Goal: Task Accomplishment & Management: Complete application form

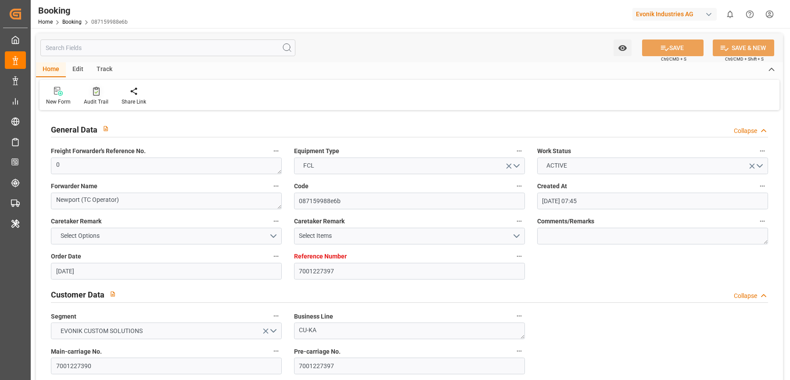
click at [106, 90] on div at bounding box center [96, 90] width 25 height 9
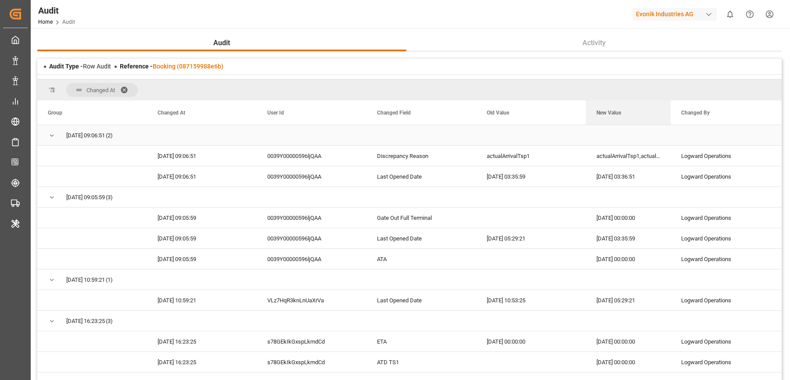
drag, startPoint x: 694, startPoint y: 107, endPoint x: 727, endPoint y: 126, distance: 37.3
click at [727, 126] on div "Group Changed At User Id" at bounding box center [409, 245] width 744 height 291
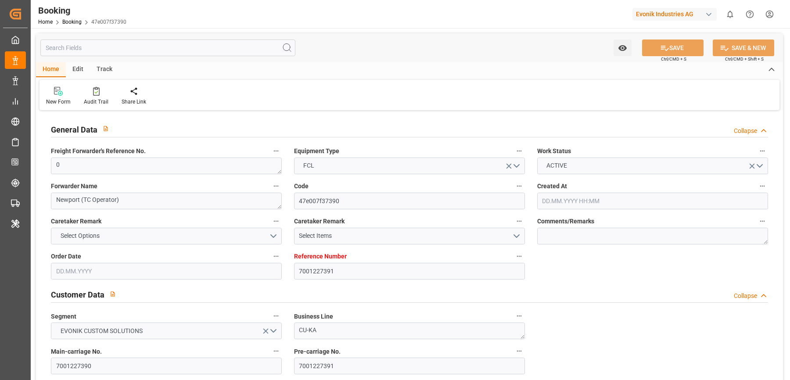
type input "7001227391"
type input "9987201"
type input "CMACGM"
type input "CMA CGM Group"
type input "NLRTM"
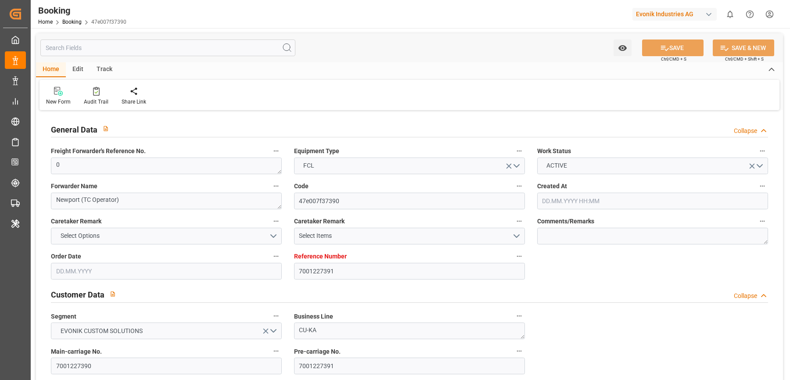
type input "MYPGU"
type input "53"
type input "MYPKG"
type input "0"
type input "[DATE] 07:45"
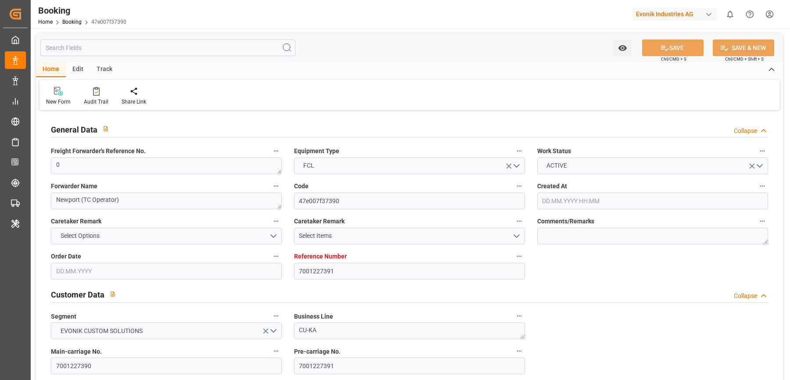
type input "[DATE]"
type input "[DATE] 00:00"
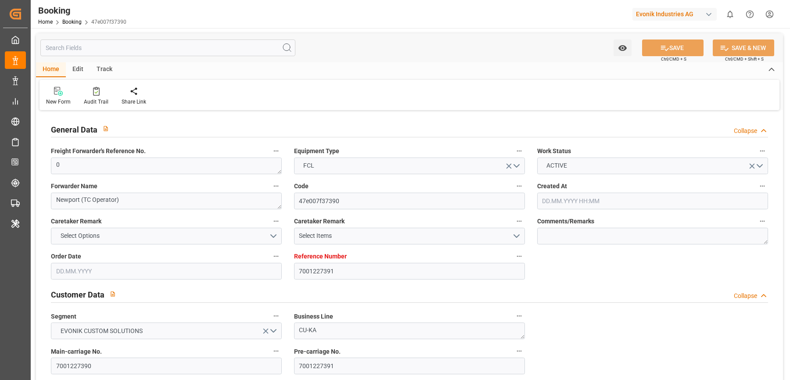
type input "[DATE] 00:00"
type input "24.07.2025 00:00"
type input "[DATE] 00:00"
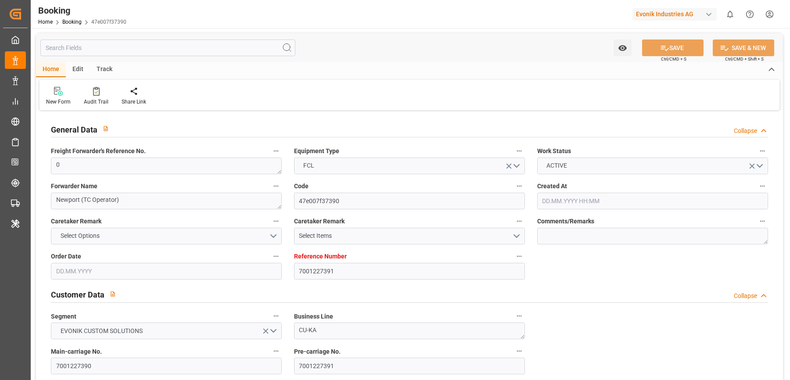
type input "[DATE] 00:00"
type input "27.09.2025 00:00"
type input "[DATE] 00:00"
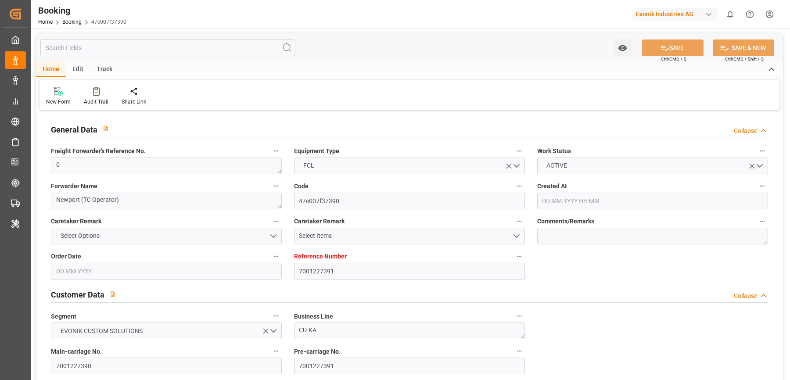
type input "[DATE] 00:00"
type input "[DATE]"
type input "25.09.2025 03:40"
click at [98, 92] on div at bounding box center [96, 90] width 25 height 9
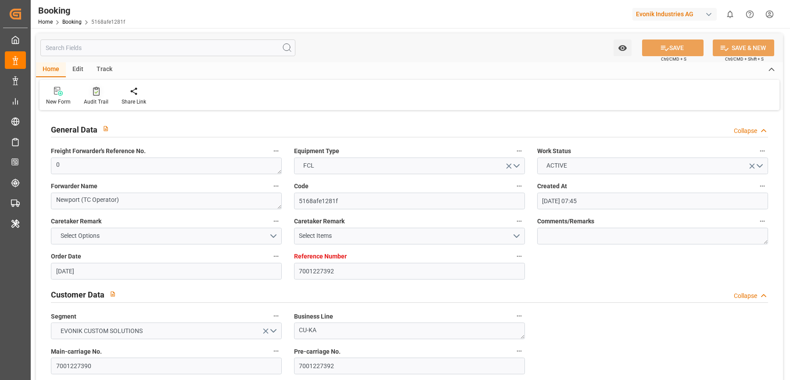
click at [99, 94] on div at bounding box center [96, 90] width 25 height 9
type input "7001227396"
type input "9987201"
type input "CMACGM"
type input "CMA CGM Group"
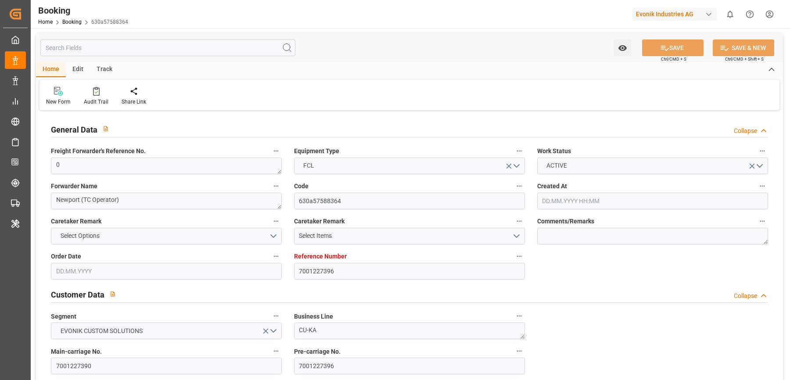
type input "NLRTM"
type input "MYPGU"
type input "53"
type input "MYPKG"
type input "0"
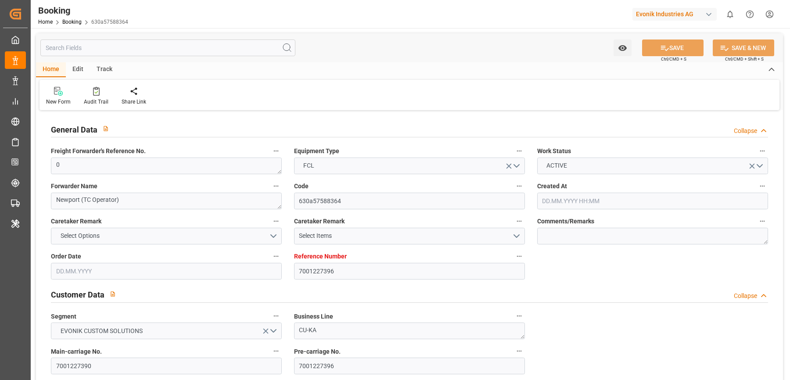
type input "[DATE] 07:45"
type input "[DATE]"
type input "[DATE] 00:00"
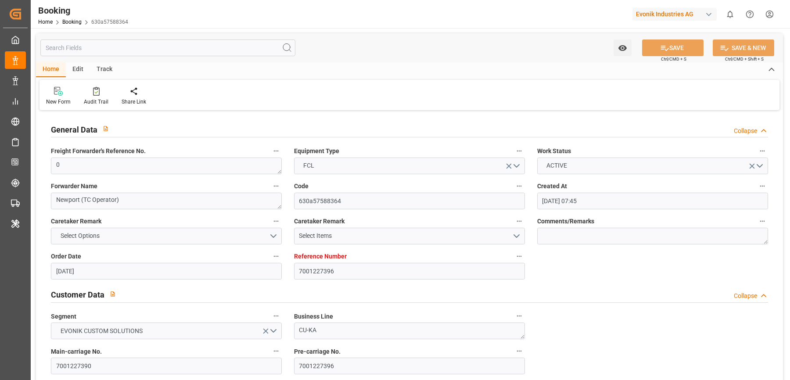
type input "[DATE] 00:00"
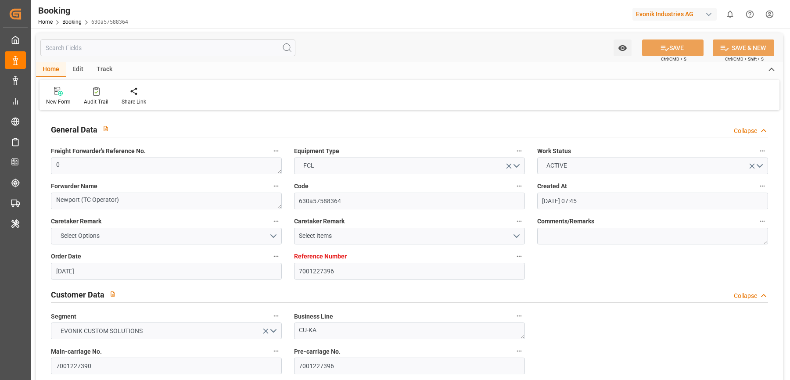
type input "[DATE] 00:00"
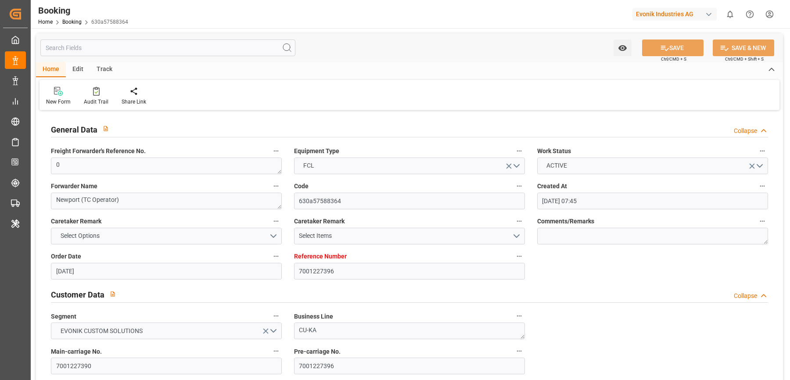
type input "[DATE] 00:00"
type input "[DATE]"
type input "25.09.2025 03:43"
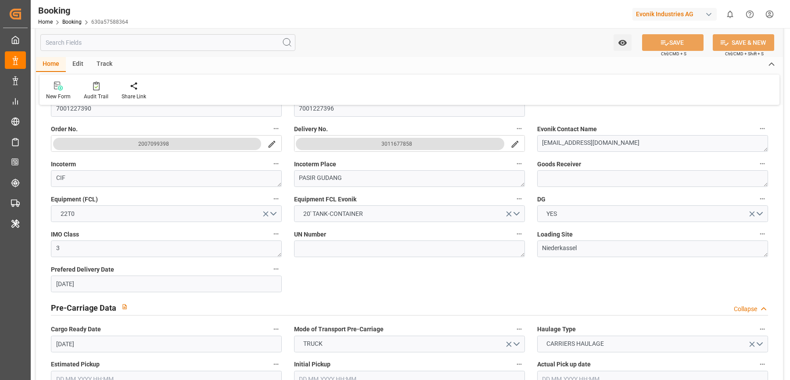
scroll to position [262, 0]
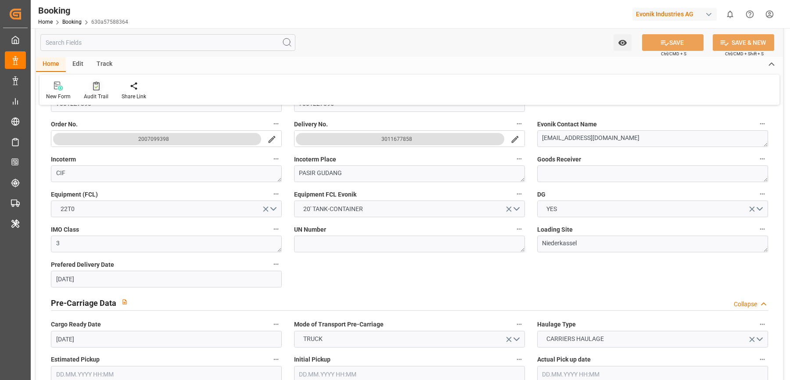
click at [91, 86] on div at bounding box center [96, 85] width 25 height 9
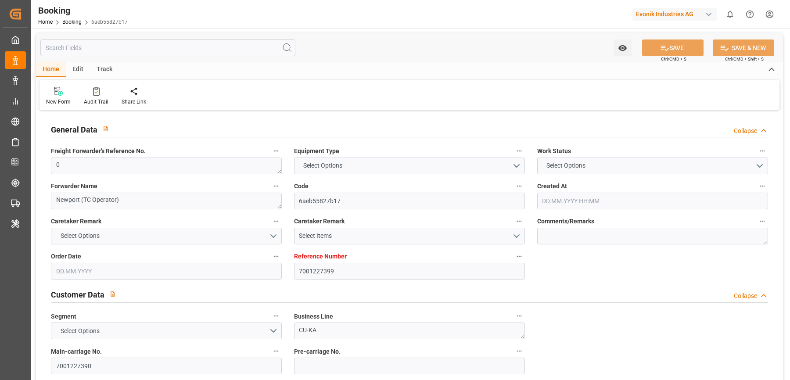
type input "7001227399"
type input "9987201"
type input "CMACGM"
type input "CMA CGM Group"
type input "NLRTM"
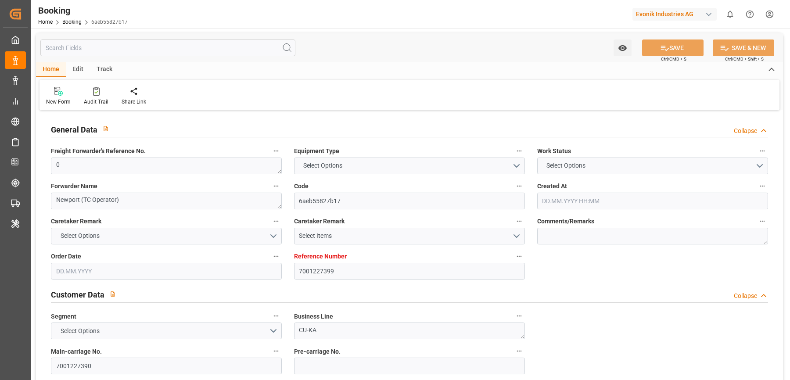
type input "MYPGU"
type input "53"
type input "MYPKG"
type input "0"
type input "[DATE] 07:45"
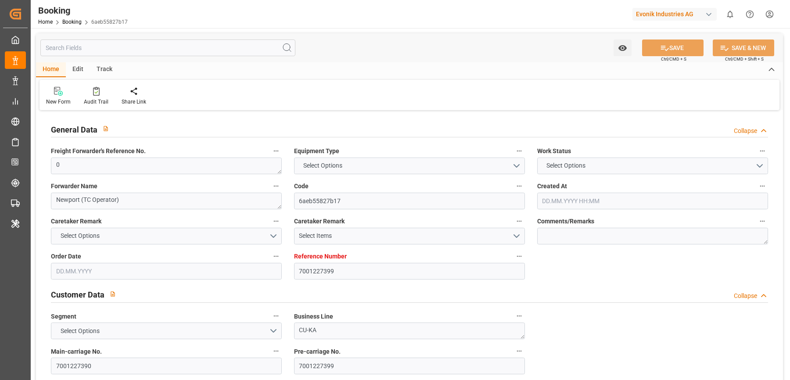
type input "[DATE]"
type input "[DATE] 00:00"
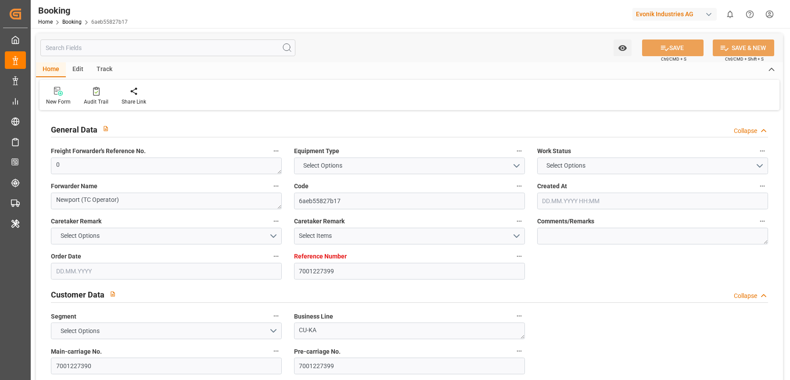
type input "[DATE] 00:00"
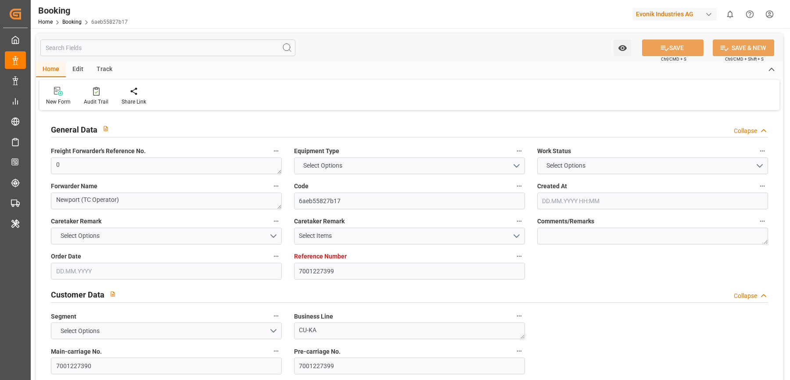
type input "[DATE] 00:00"
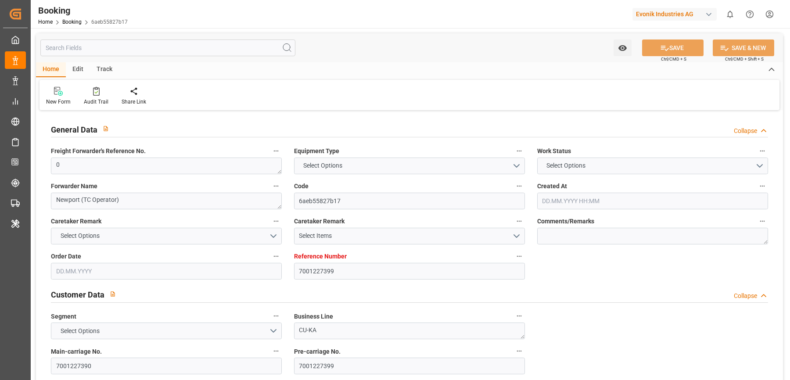
type input "[DATE] 00:00"
type input "[DATE]"
type input "[DATE] 03:44"
click at [94, 95] on icon at bounding box center [96, 91] width 7 height 9
